Goal: Navigation & Orientation: Find specific page/section

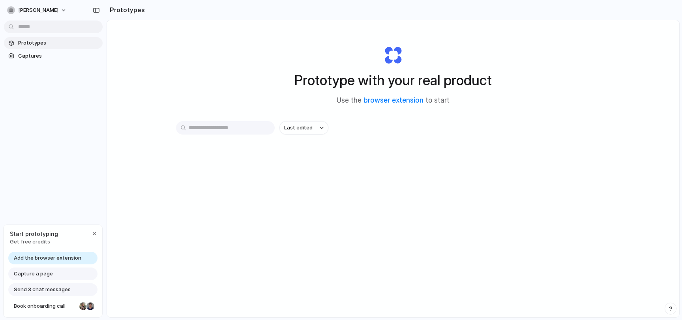
click at [63, 45] on span "Prototypes" at bounding box center [58, 43] width 81 height 8
